Goal: Find specific page/section: Find specific page/section

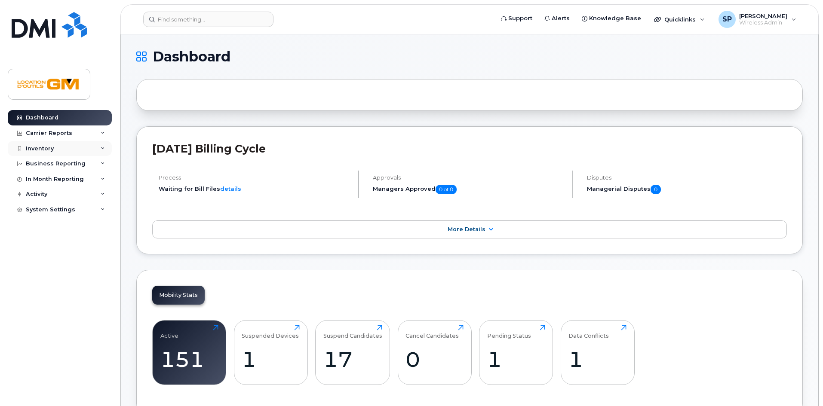
click at [74, 143] on div "Inventory" at bounding box center [60, 148] width 104 height 15
click at [72, 156] on div "Inventory" at bounding box center [60, 148] width 104 height 15
click at [71, 159] on div "Business Reporting" at bounding box center [60, 163] width 104 height 15
click at [71, 147] on div "Inventory" at bounding box center [60, 148] width 104 height 15
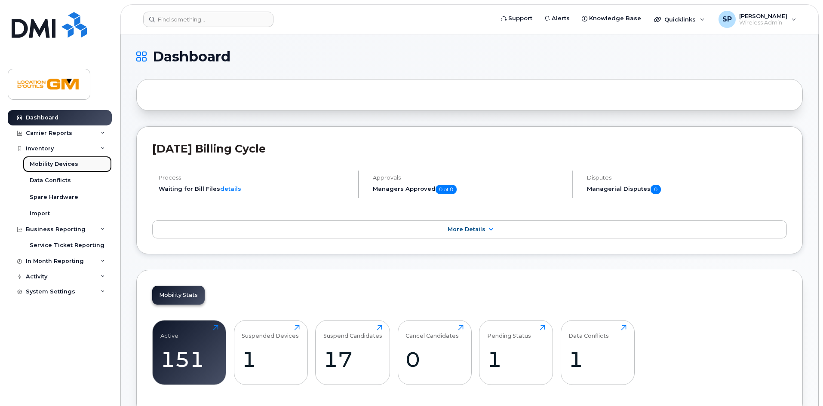
click at [71, 159] on link "Mobility Devices" at bounding box center [67, 164] width 89 height 16
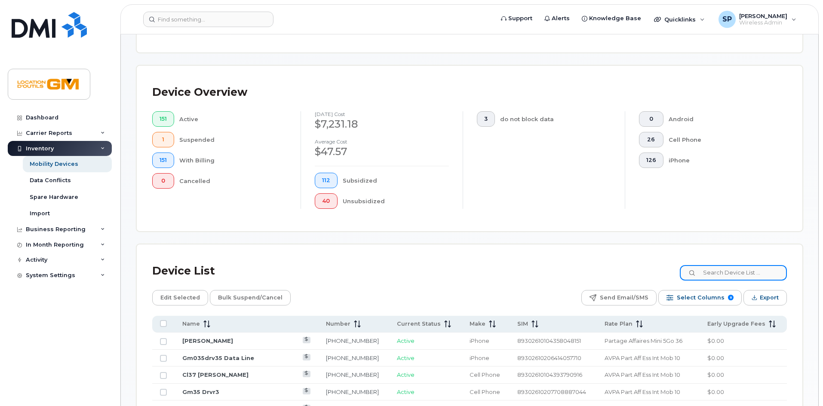
click at [724, 265] on input at bounding box center [733, 272] width 107 height 15
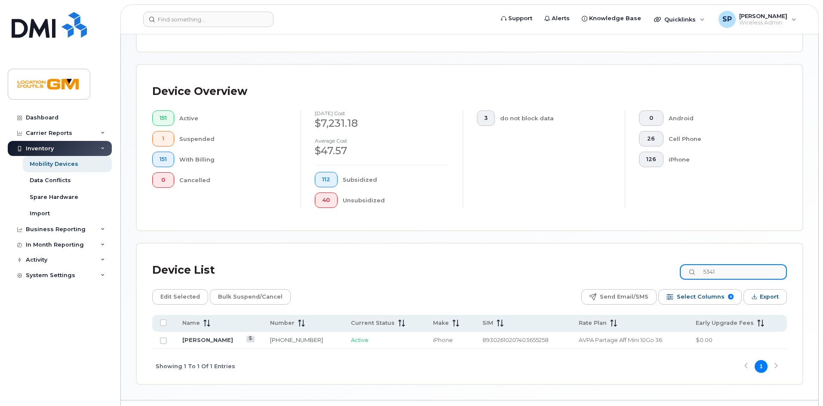
type input "5341"
click at [187, 332] on td "[PERSON_NAME]" at bounding box center [219, 340] width 88 height 17
click at [189, 337] on link "[PERSON_NAME]" at bounding box center [207, 340] width 51 height 7
